Goal: Task Accomplishment & Management: Use online tool/utility

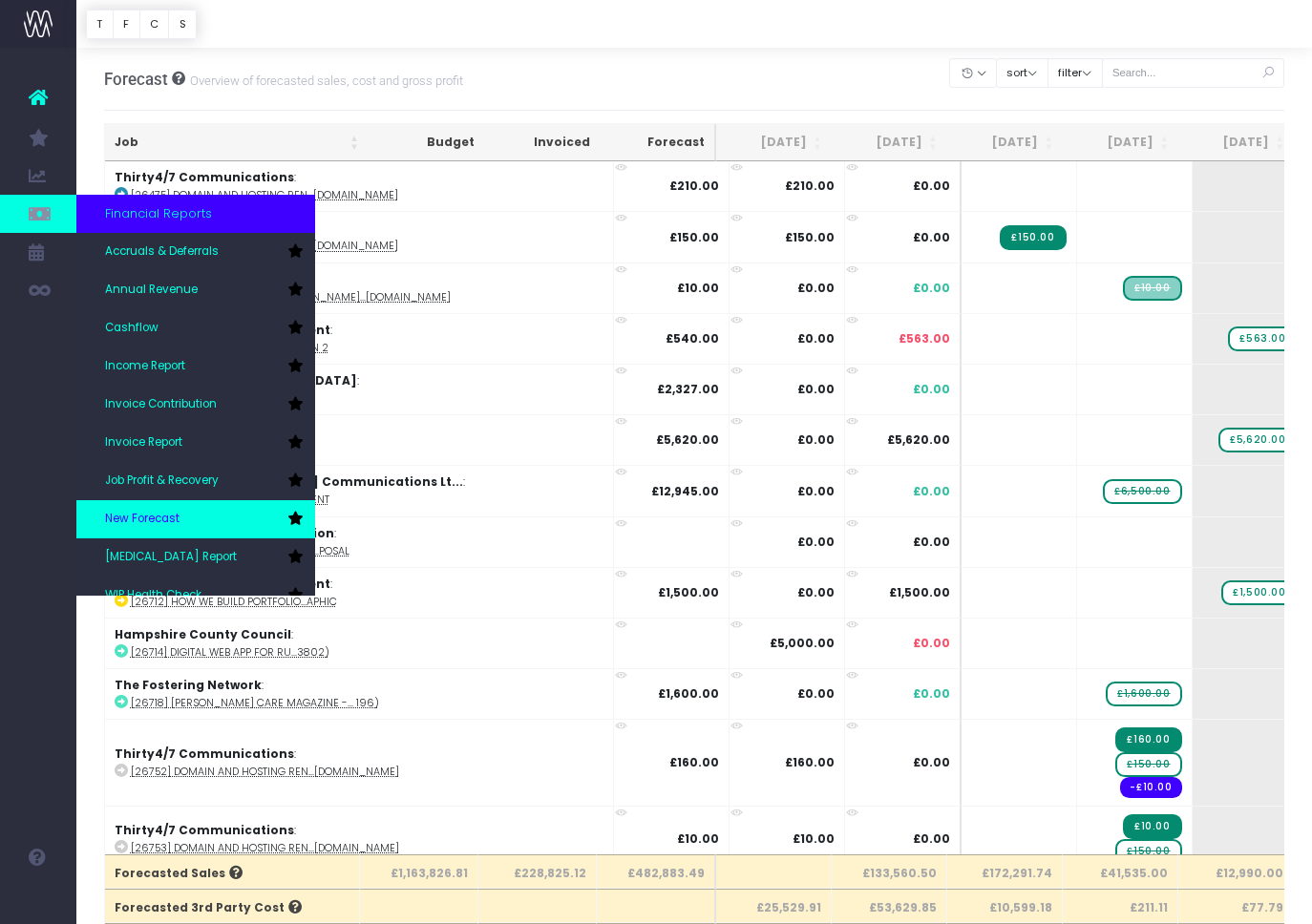
click at [142, 514] on span "New Forecast" at bounding box center [141, 519] width 74 height 17
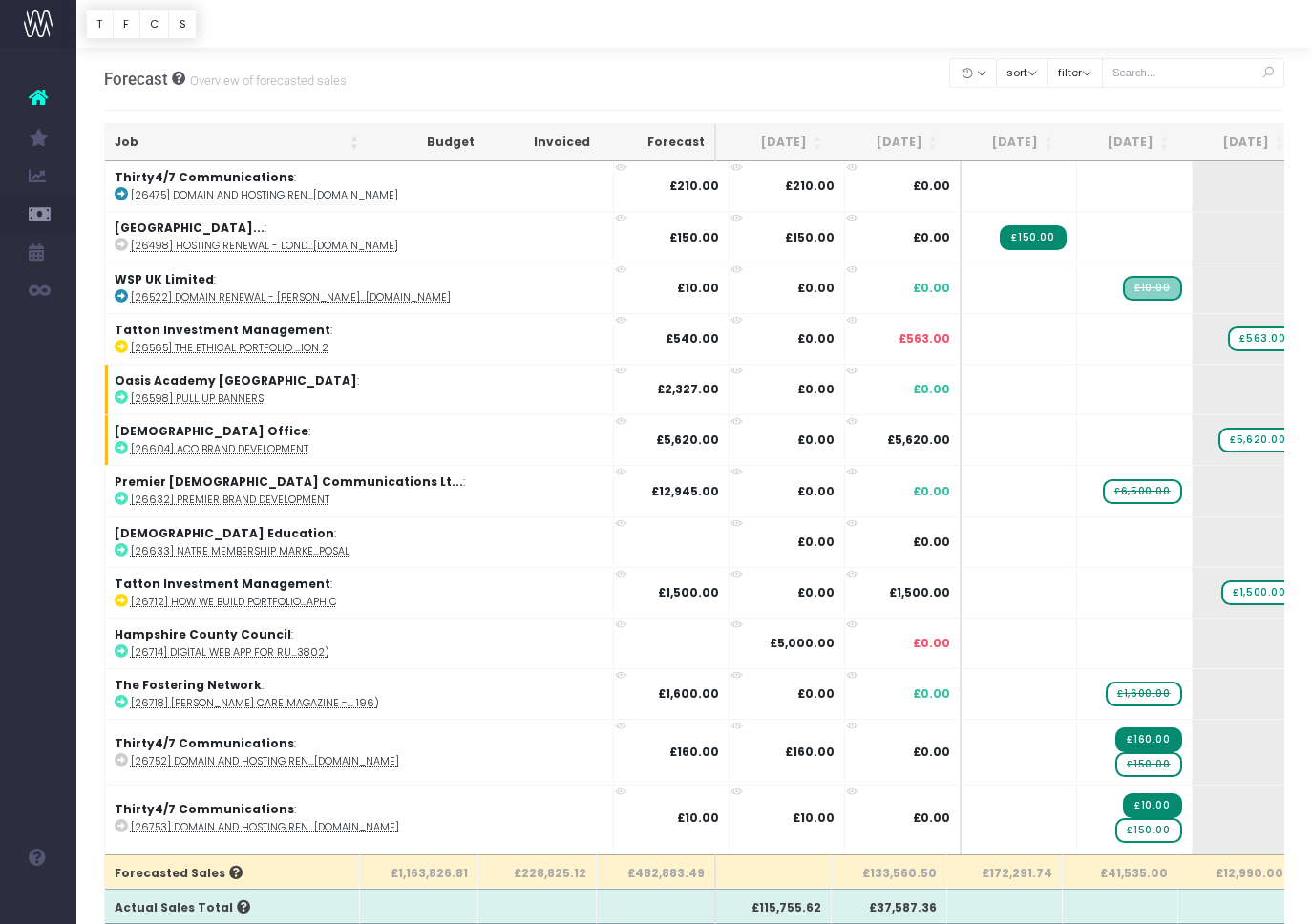
click at [1167, 53] on div "Clear Filters Hide Jul 2025 Aug 2025 Sep 2025 Oct 2025 Nov 2025 Dec 2025 Jan 20…" at bounding box center [1117, 78] width 334 height 62
click at [1169, 72] on input "text" at bounding box center [1193, 73] width 183 height 30
paste input "28747"
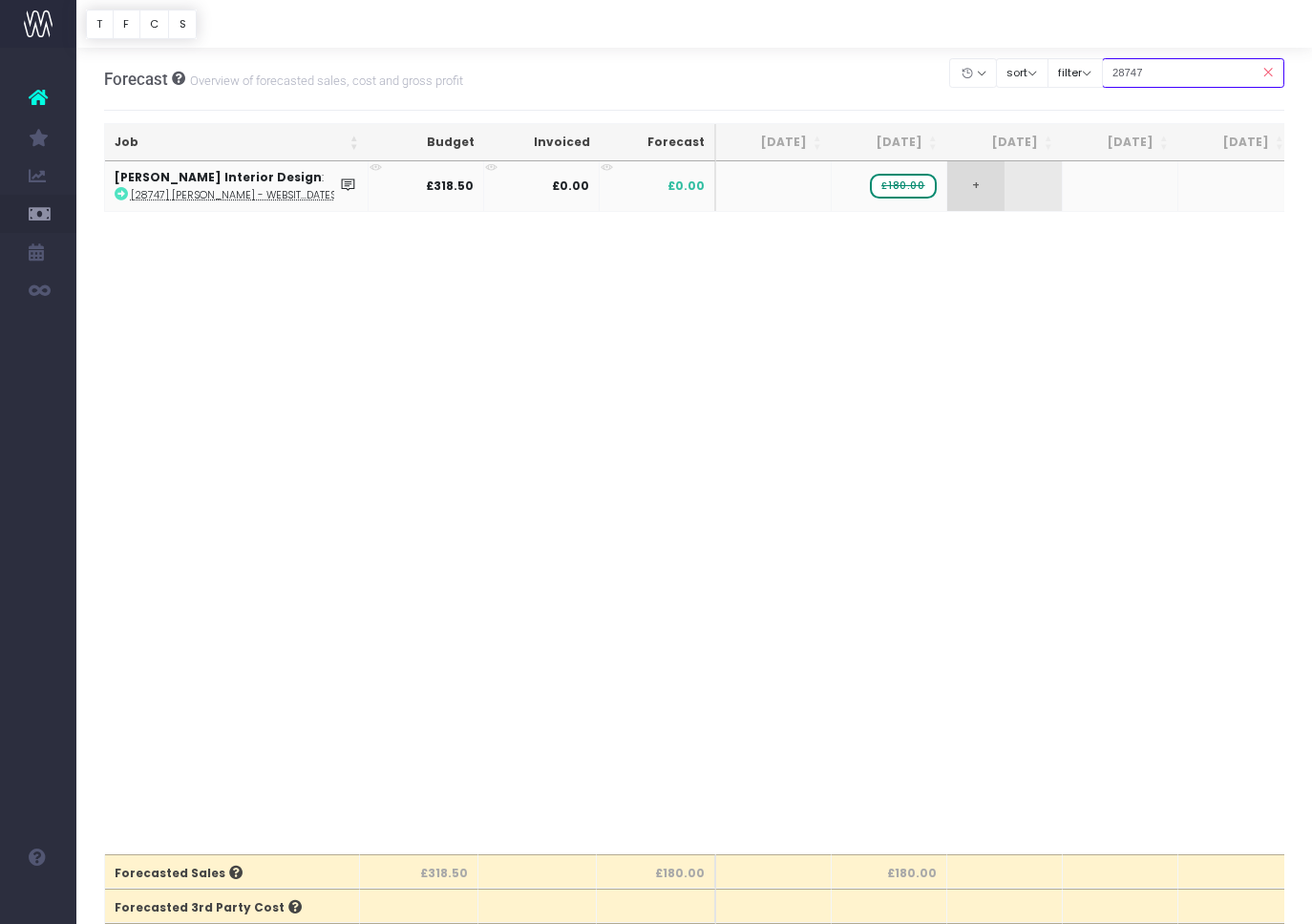
type input "28747"
click at [991, 200] on span "+" at bounding box center [976, 186] width 57 height 49
click at [986, 238] on body "Oh my... this is bad. wayahead wasn't able to load this page. Please contact su…" at bounding box center [656, 462] width 1312 height 924
